Goal: Task Accomplishment & Management: Manage account settings

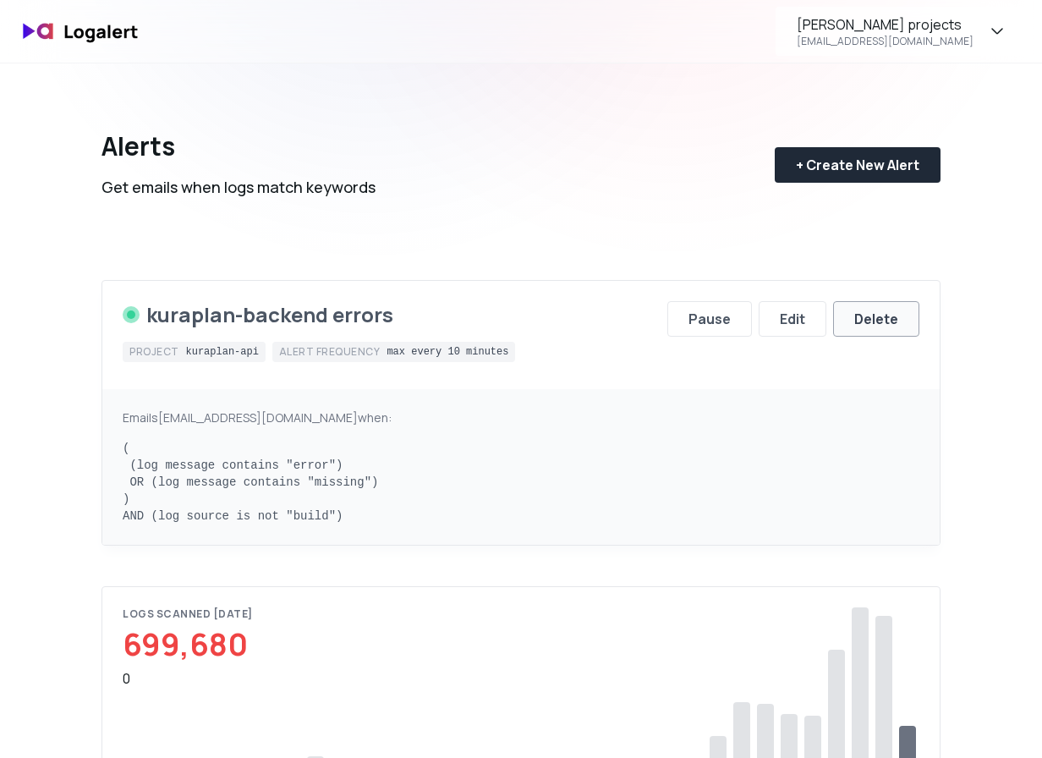
click at [873, 327] on div "Delete" at bounding box center [877, 319] width 44 height 20
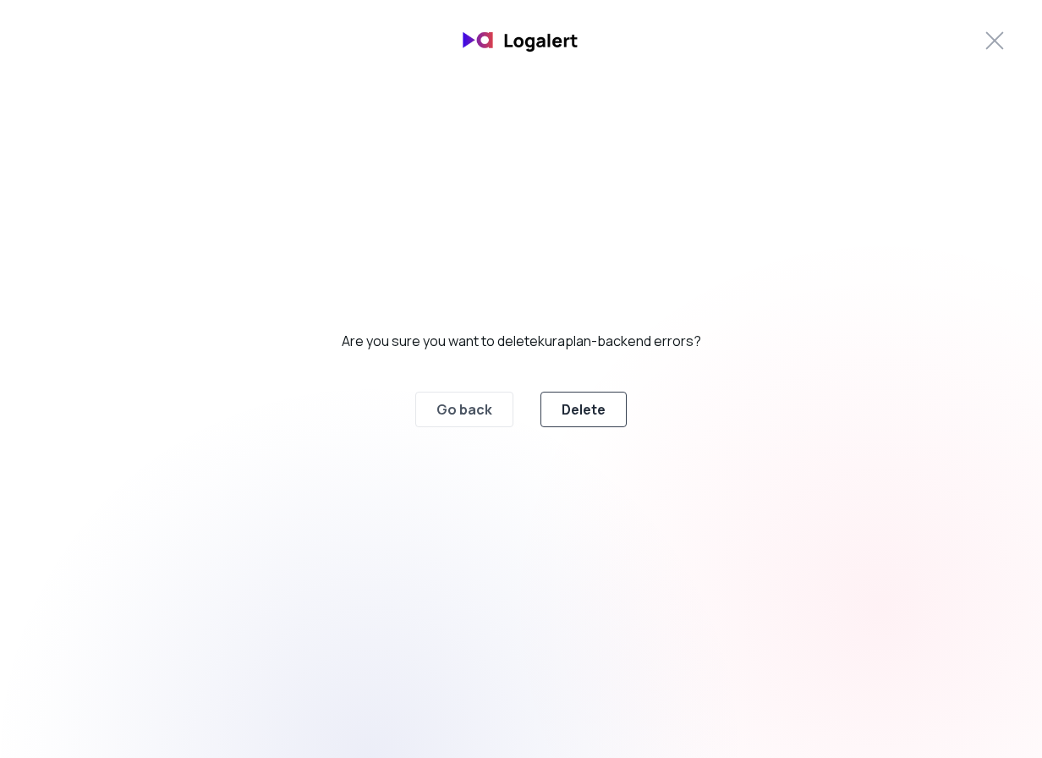
click at [569, 423] on button "Delete" at bounding box center [584, 410] width 86 height 36
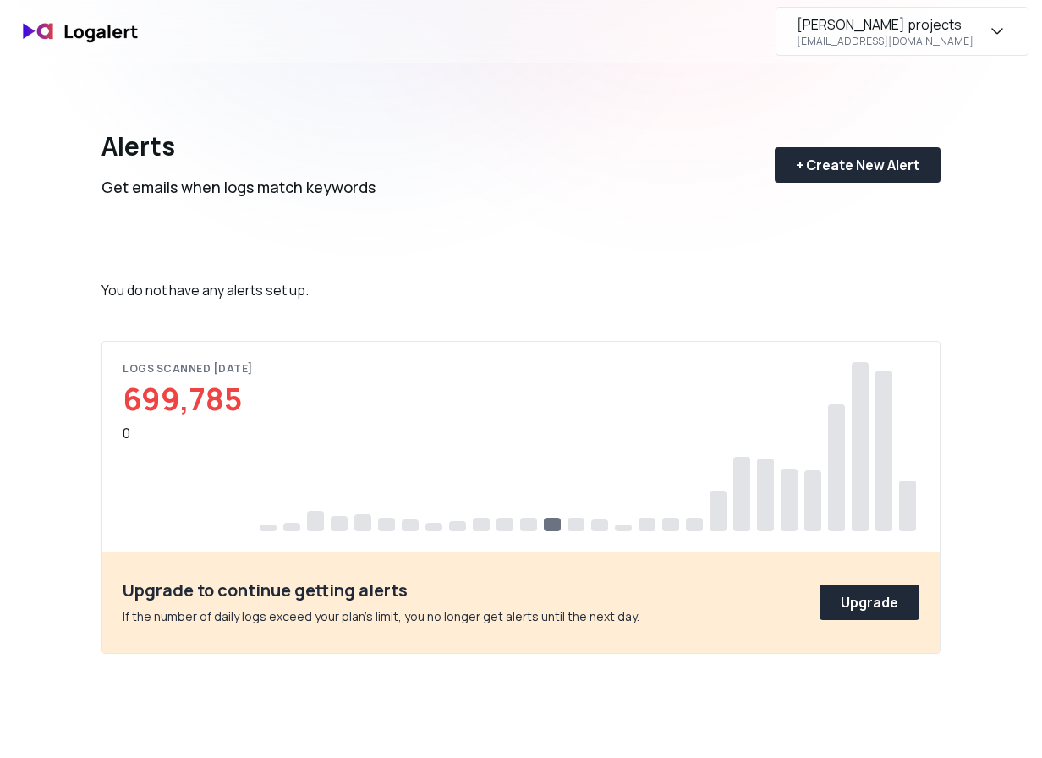
click at [899, 32] on div "[PERSON_NAME] projects" at bounding box center [879, 24] width 165 height 20
